Goal: Complete application form: Complete application form

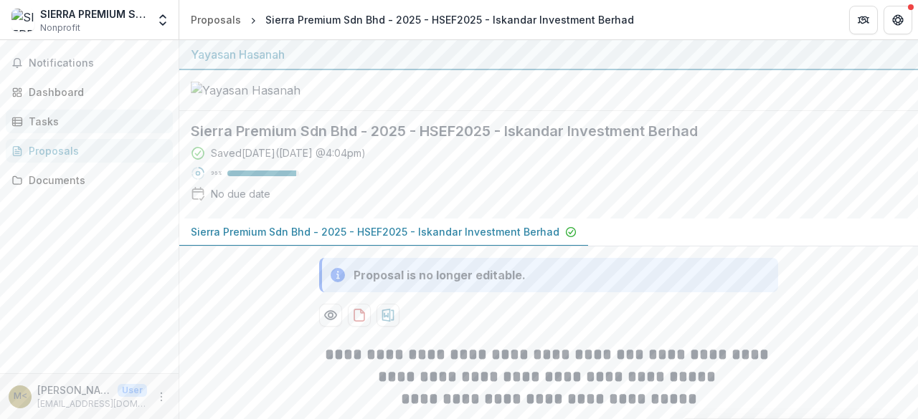
click at [47, 116] on div "Tasks" at bounding box center [95, 121] width 133 height 15
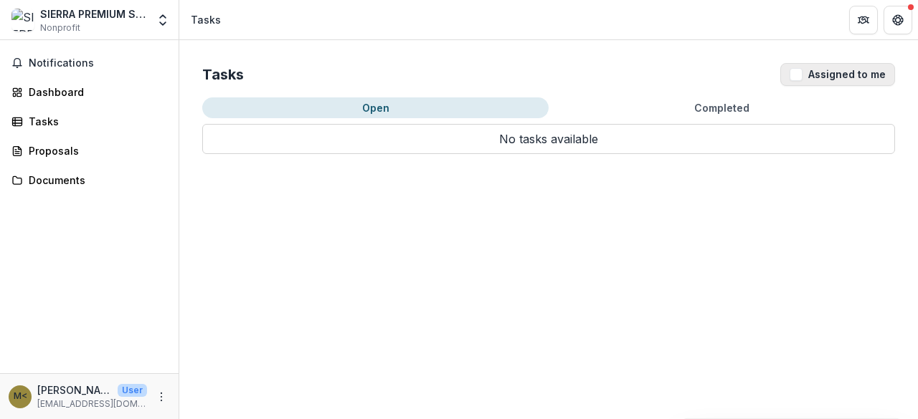
click at [808, 70] on button "Assigned to me" at bounding box center [837, 74] width 115 height 23
click at [52, 63] on span "Notifications" at bounding box center [98, 63] width 138 height 12
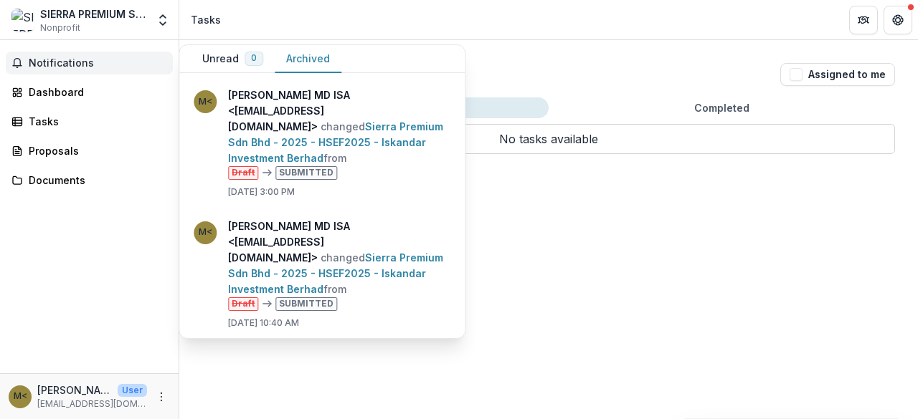
click at [310, 52] on button "Archived" at bounding box center [308, 59] width 67 height 28
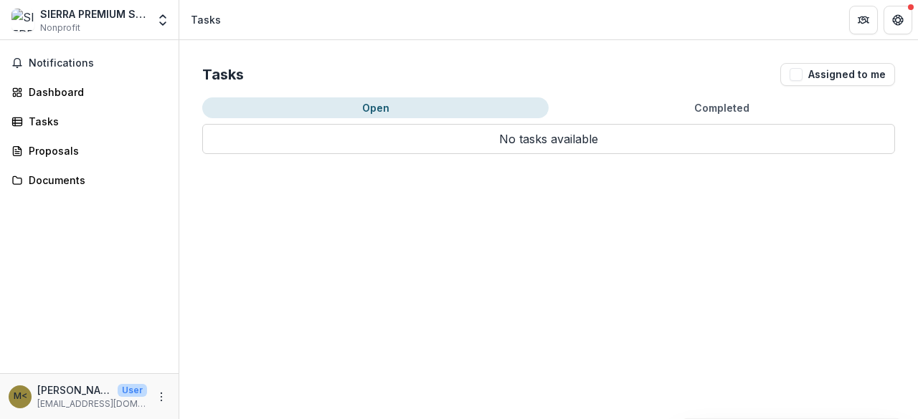
click at [516, 234] on div "Tasks Assigned to me Open Completed No tasks available No tasks available" at bounding box center [548, 229] width 739 height 379
click at [165, 390] on button "More" at bounding box center [161, 397] width 17 height 17
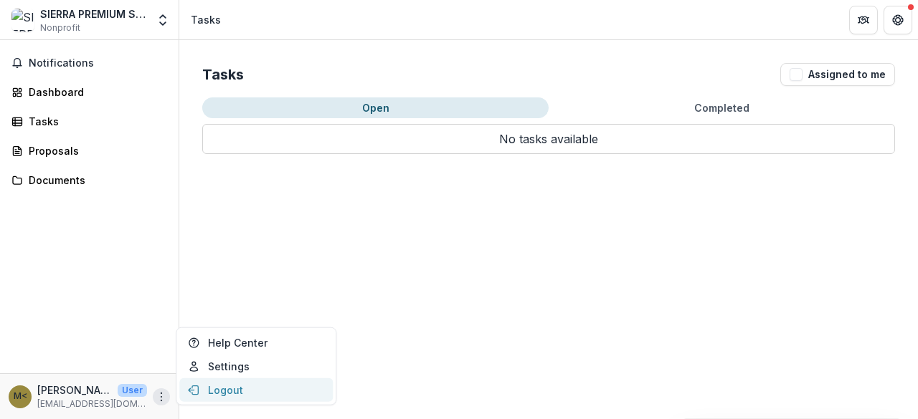
click at [212, 383] on button "Logout" at bounding box center [255, 391] width 153 height 24
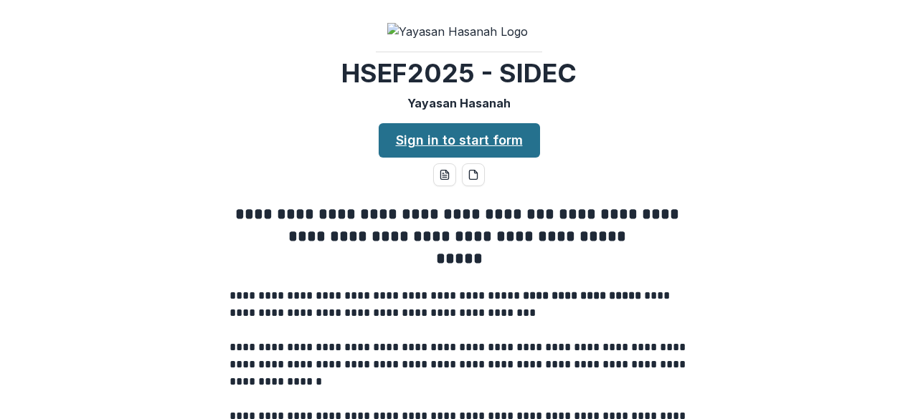
click at [498, 158] on link "Sign in to start form" at bounding box center [459, 140] width 161 height 34
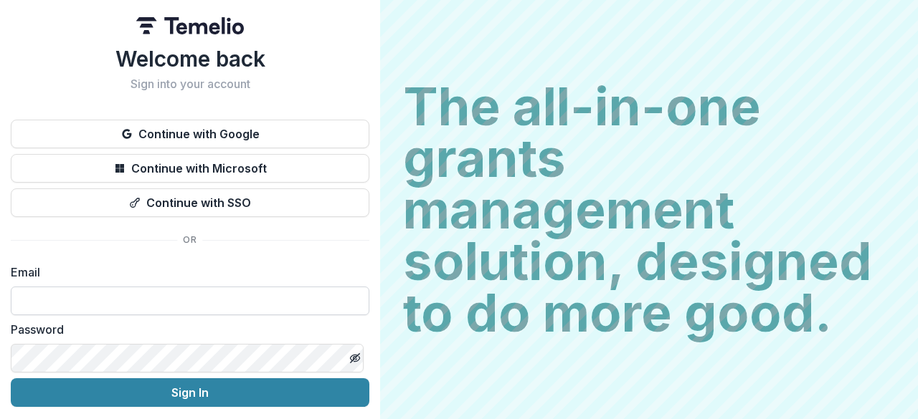
click at [158, 299] on input at bounding box center [190, 301] width 358 height 29
type input "**********"
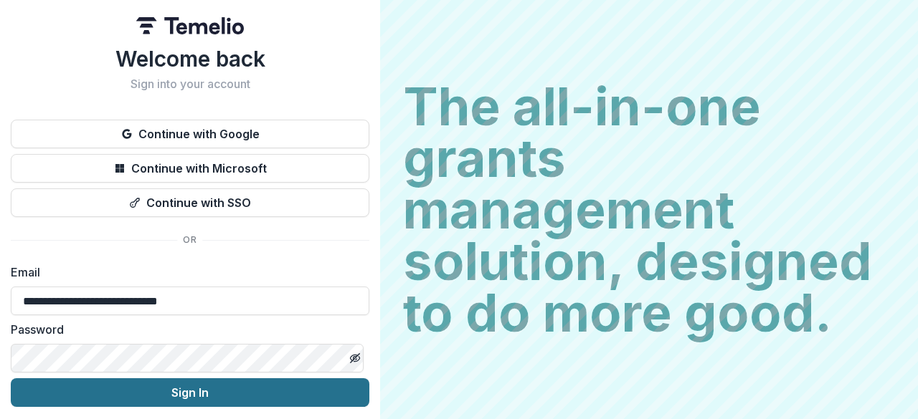
click at [151, 396] on button "Sign In" at bounding box center [190, 393] width 358 height 29
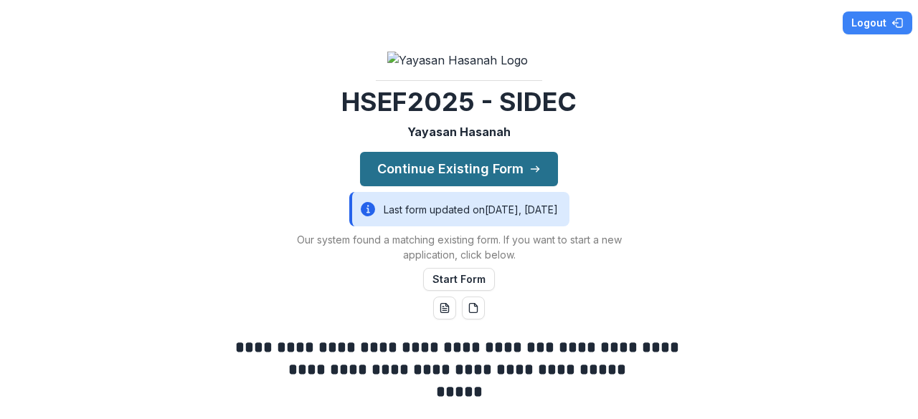
click at [459, 186] on button "Continue Existing Form" at bounding box center [459, 169] width 198 height 34
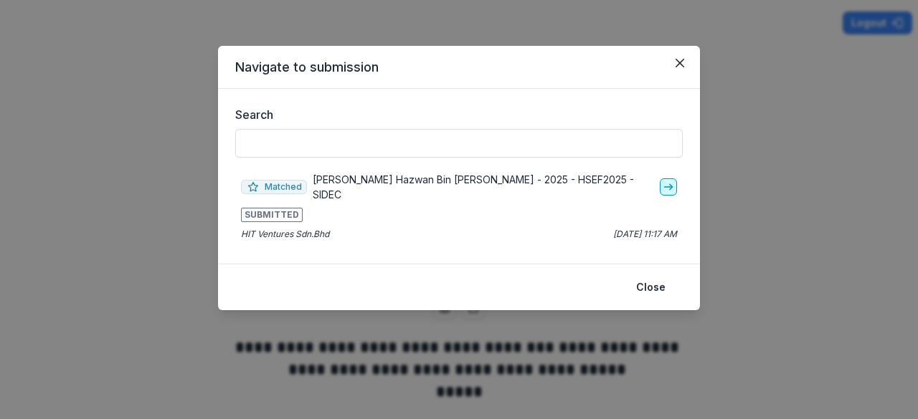
click at [670, 187] on line "go-to" at bounding box center [668, 187] width 8 height 0
